Goal: Task Accomplishment & Management: Manage account settings

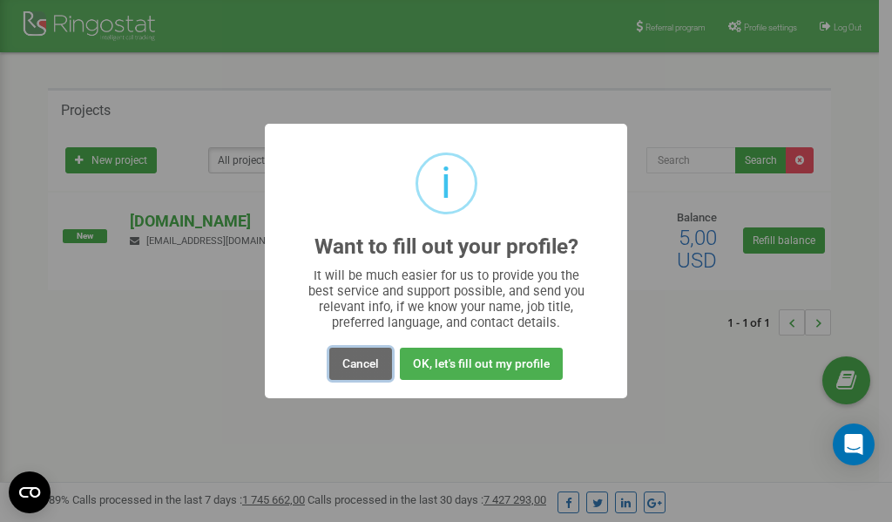
click at [353, 368] on button "Cancel" at bounding box center [360, 364] width 63 height 32
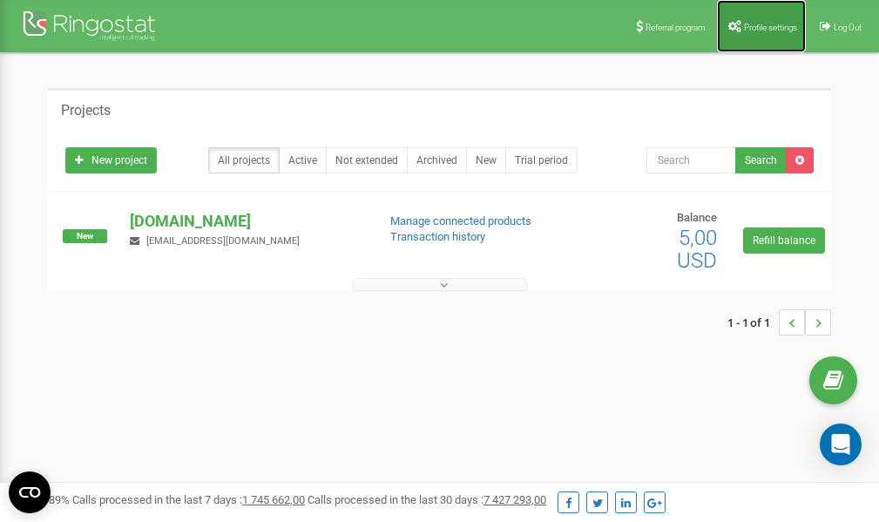
click at [763, 27] on span "Profile settings" at bounding box center [770, 28] width 53 height 10
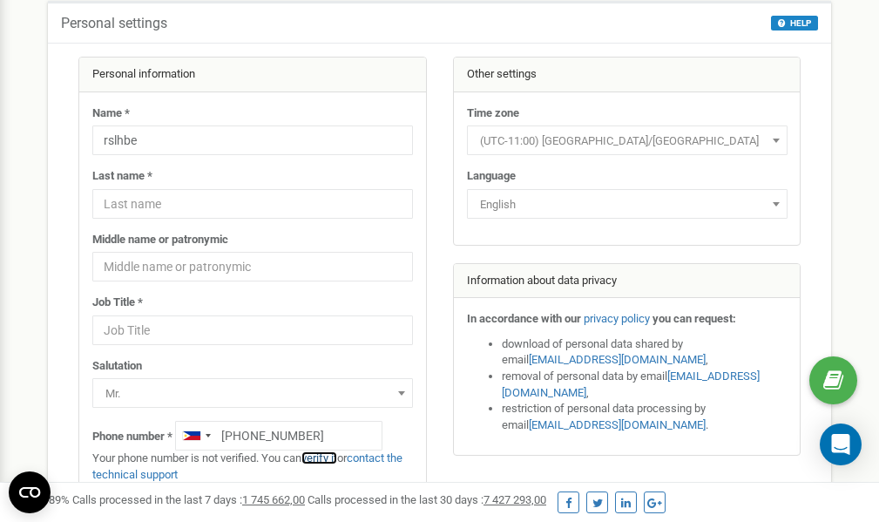
click at [330, 457] on link "verify it" at bounding box center [319, 457] width 36 height 13
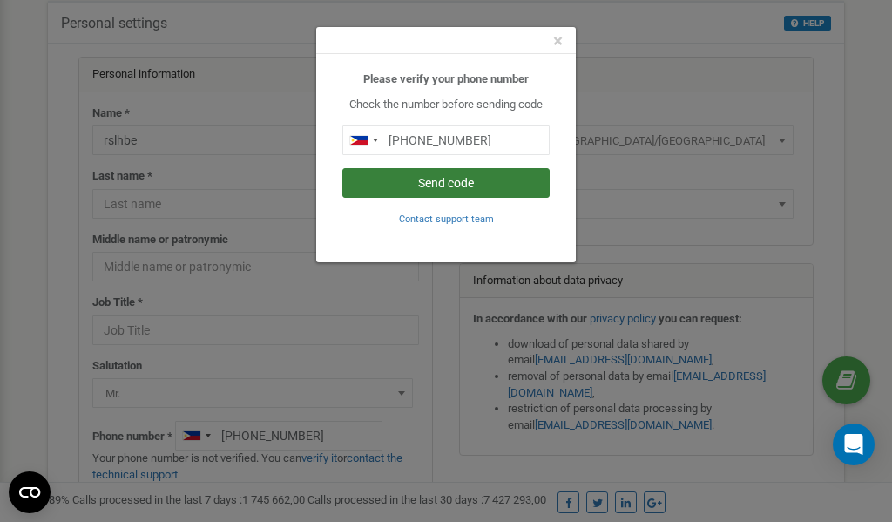
click at [423, 177] on button "Send code" at bounding box center [445, 183] width 207 height 30
